Goal: Check status: Check status

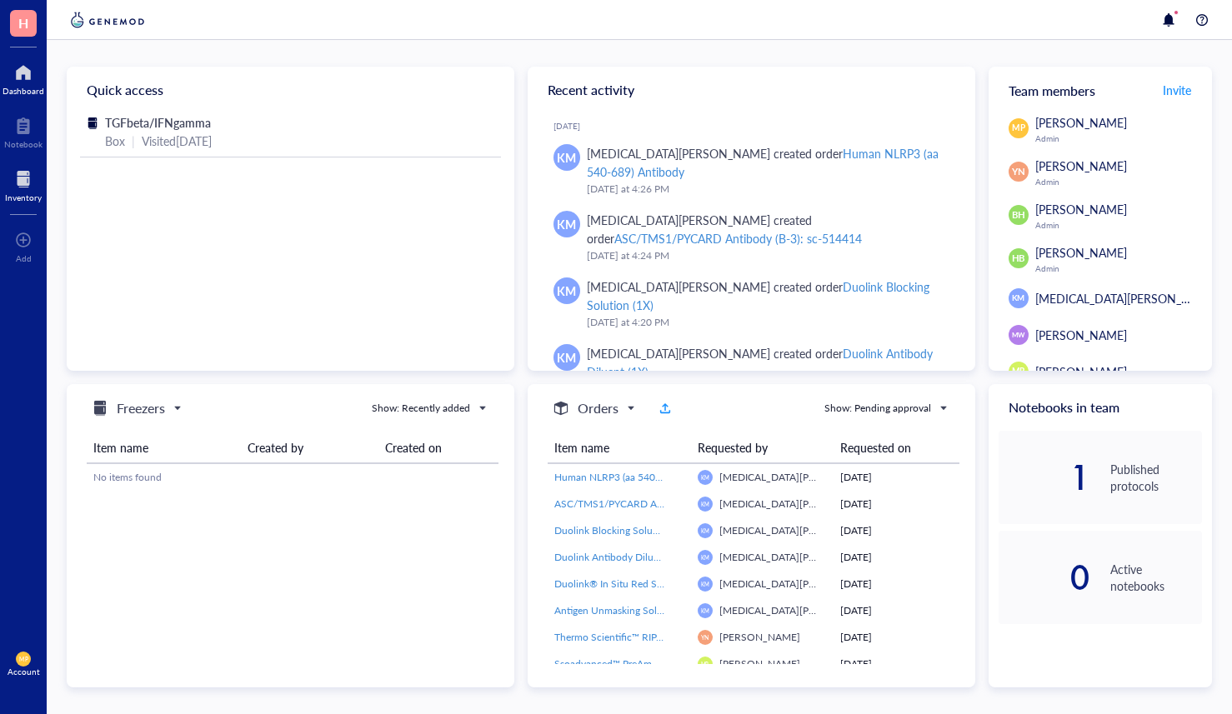
click at [13, 178] on div at bounding box center [23, 179] width 37 height 27
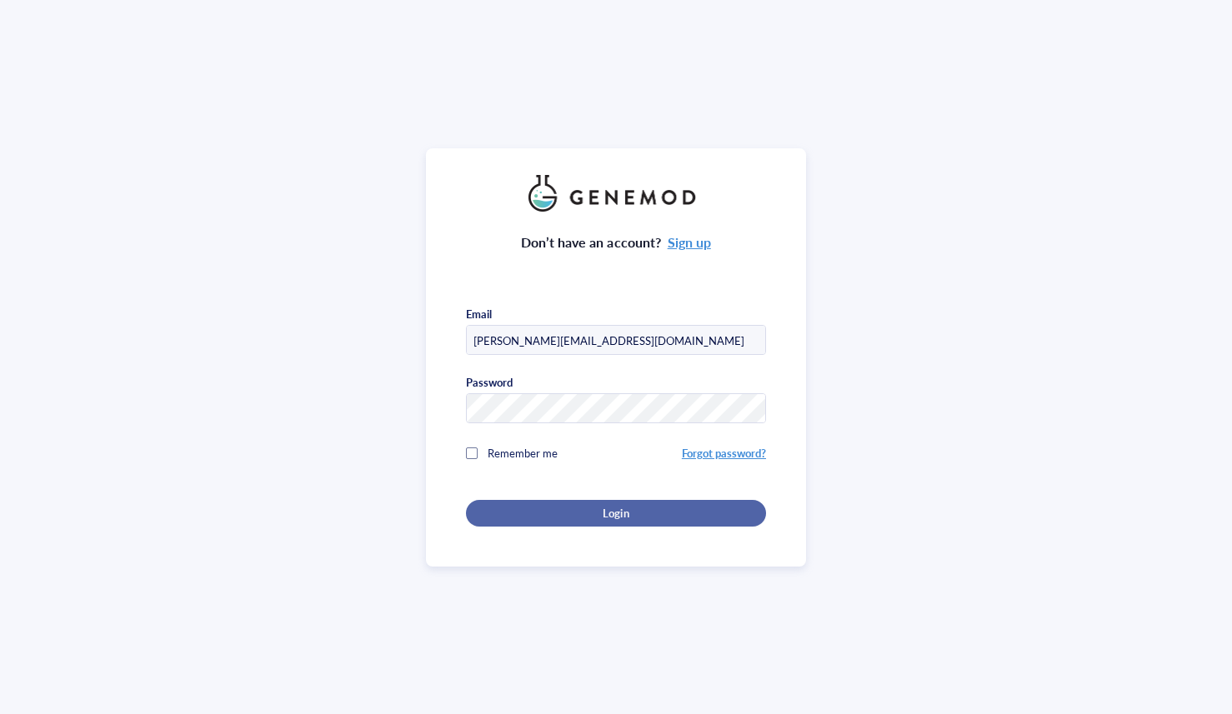
click at [518, 500] on button "Login" at bounding box center [616, 513] width 300 height 27
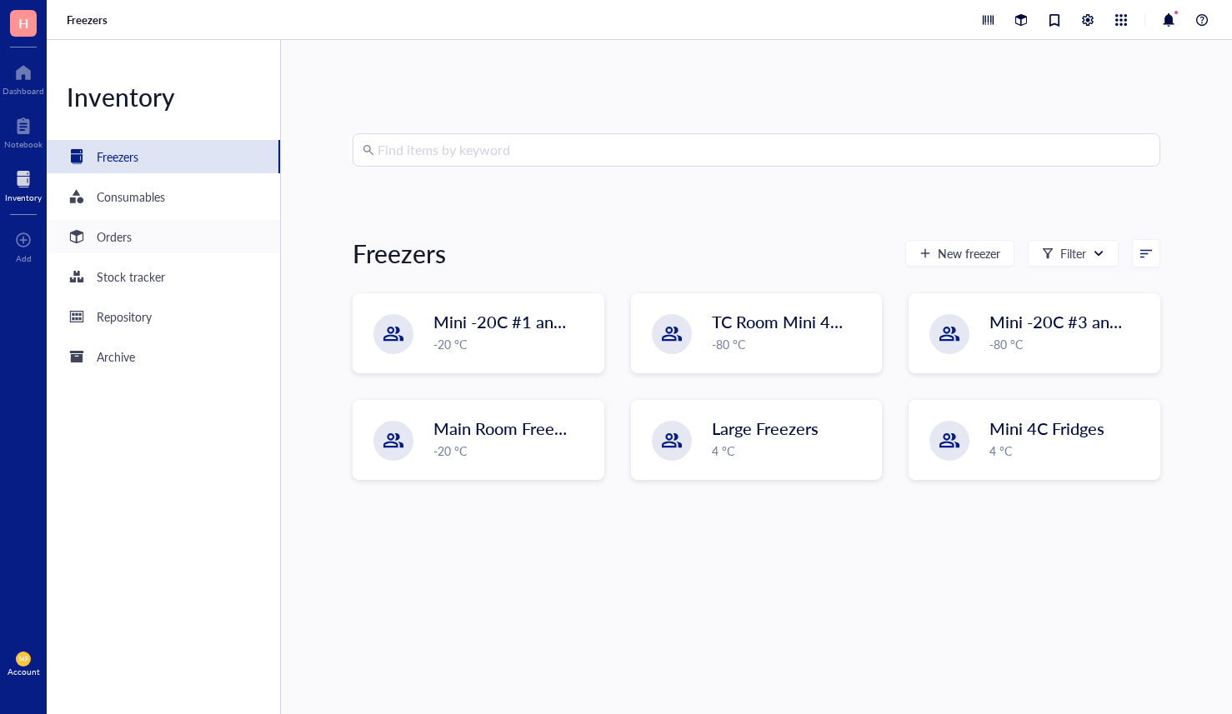
click at [138, 243] on div "Orders" at bounding box center [163, 236] width 233 height 33
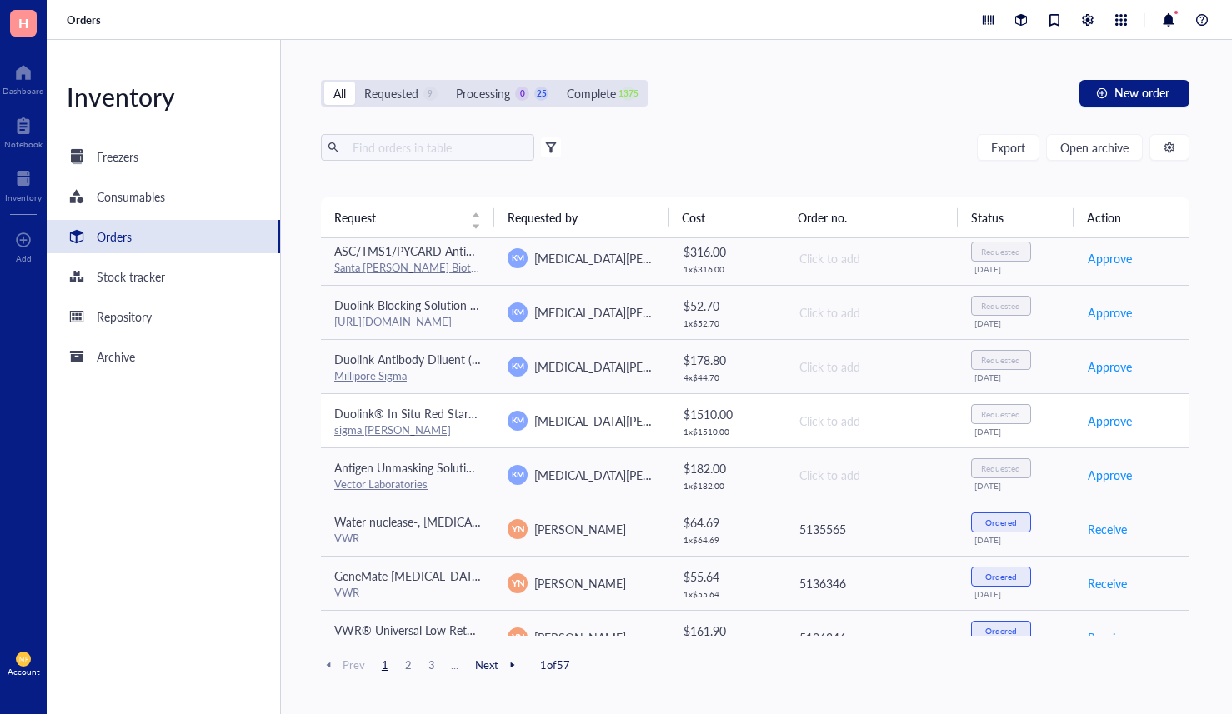
scroll to position [336, 0]
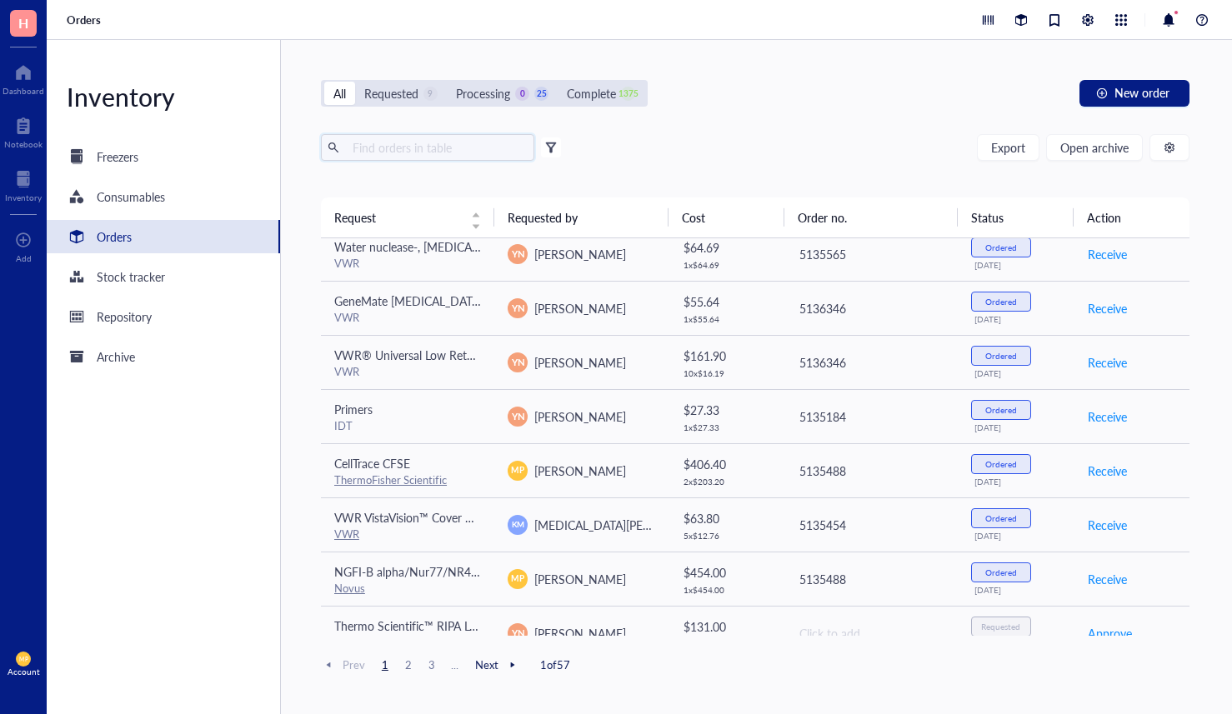
click at [419, 150] on input "text" at bounding box center [437, 147] width 182 height 25
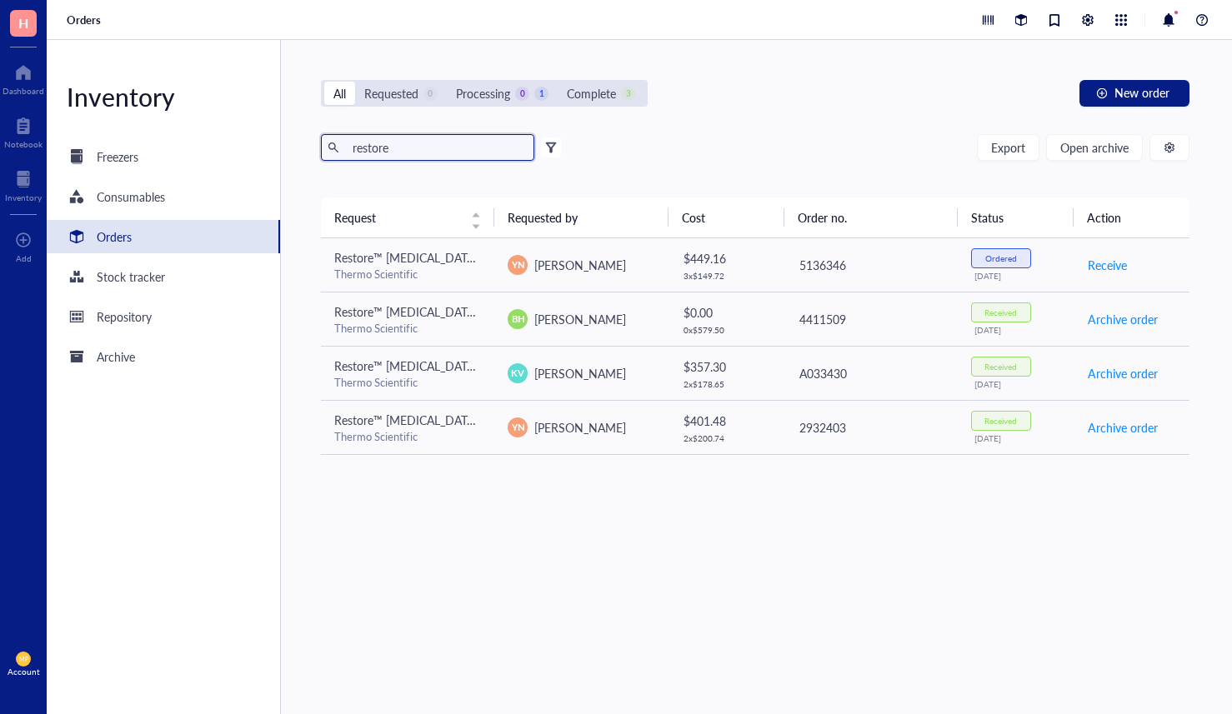
type input "restore"
